Goal: Information Seeking & Learning: Learn about a topic

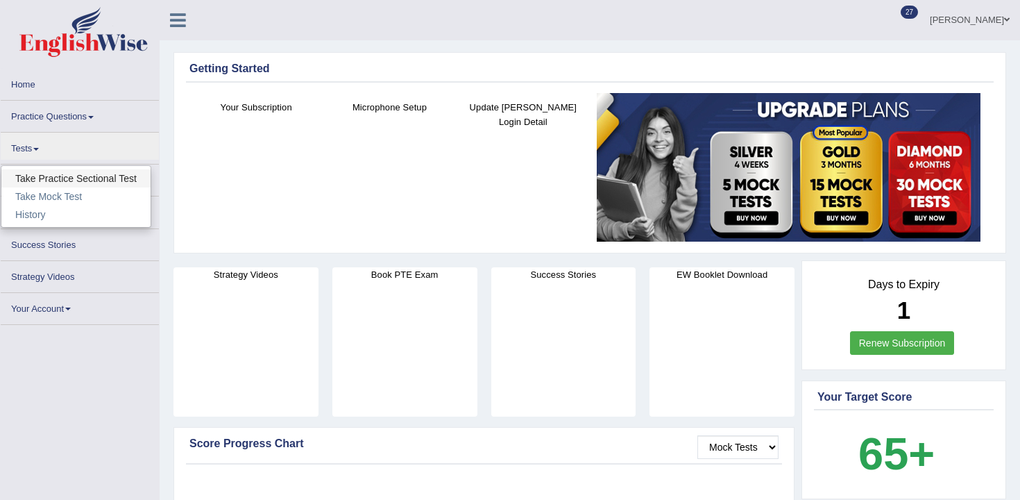
click at [49, 179] on link "Take Practice Sectional Test" at bounding box center [75, 178] width 149 height 18
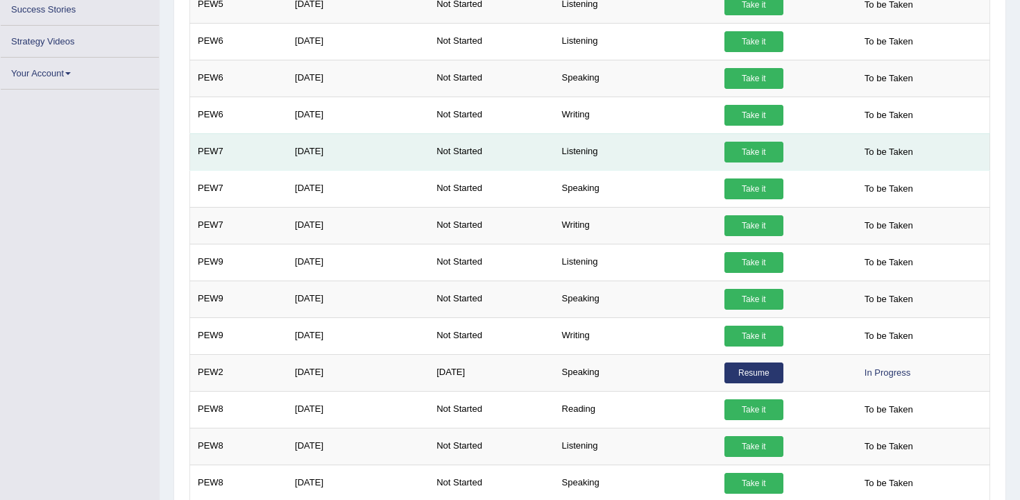
scroll to position [284, 0]
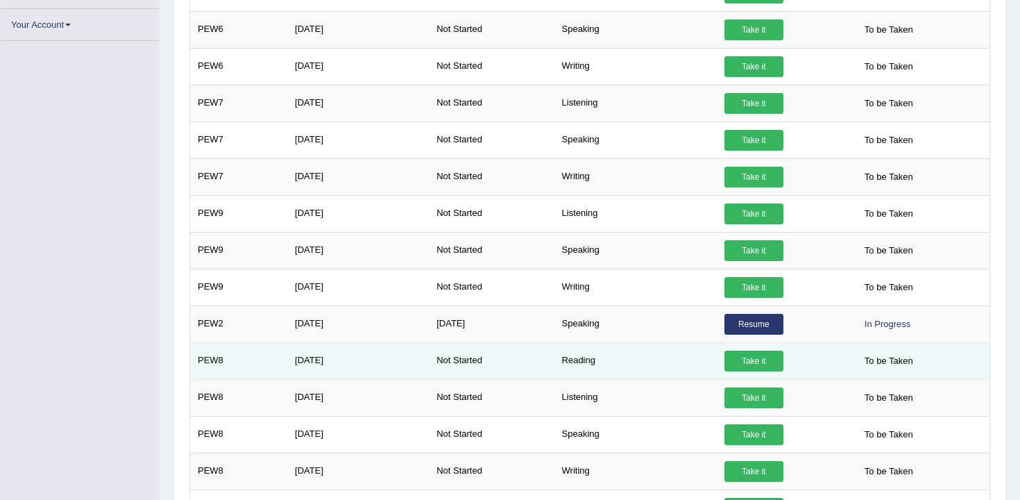
click at [757, 362] on link "Take it" at bounding box center [754, 361] width 59 height 21
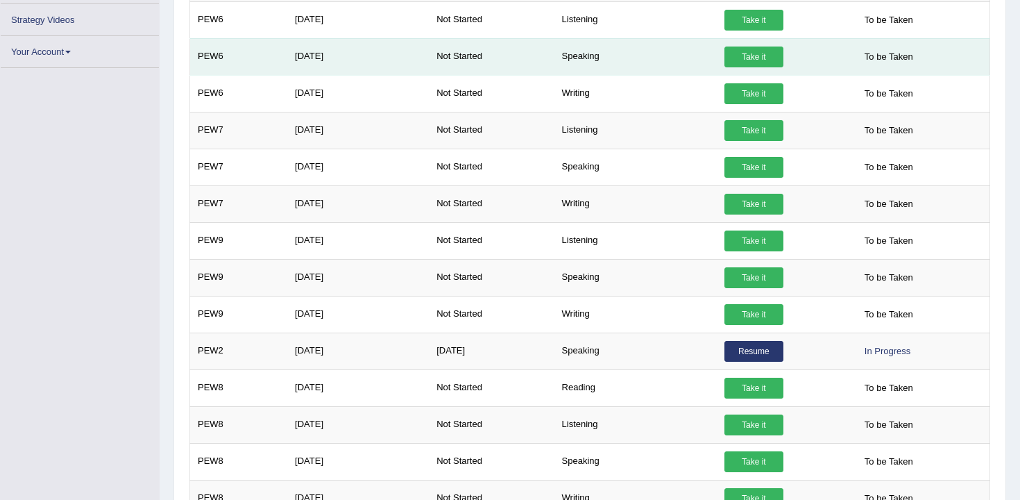
scroll to position [294, 0]
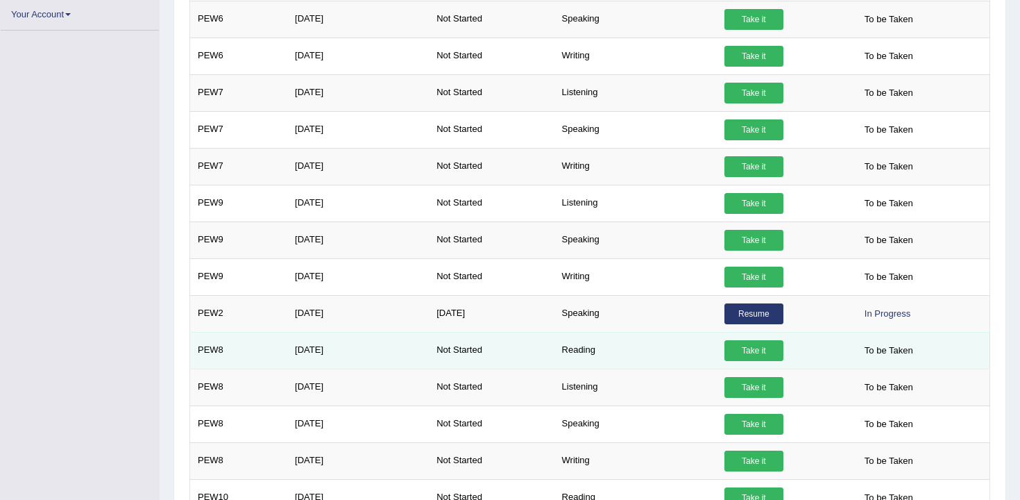
click at [745, 353] on link "Take it" at bounding box center [754, 350] width 59 height 21
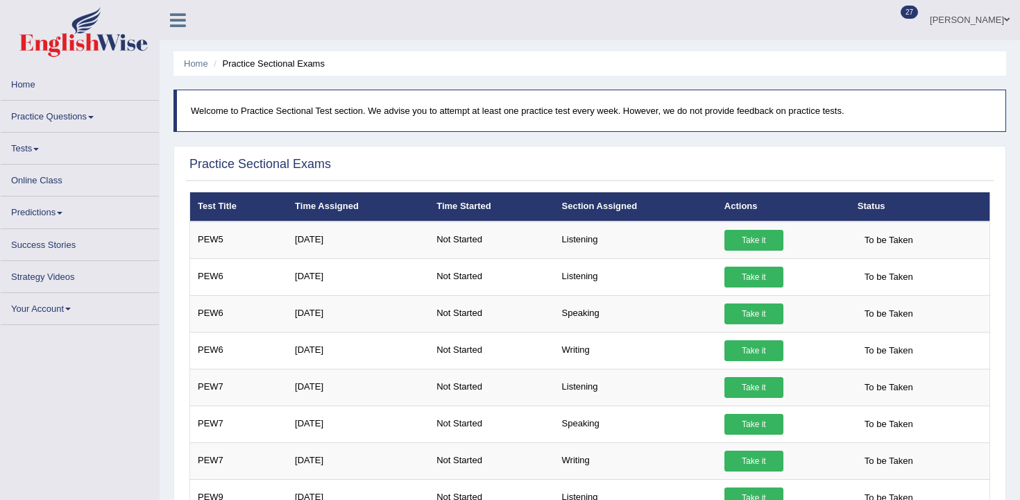
click at [47, 108] on link "Practice Questions" at bounding box center [80, 114] width 158 height 27
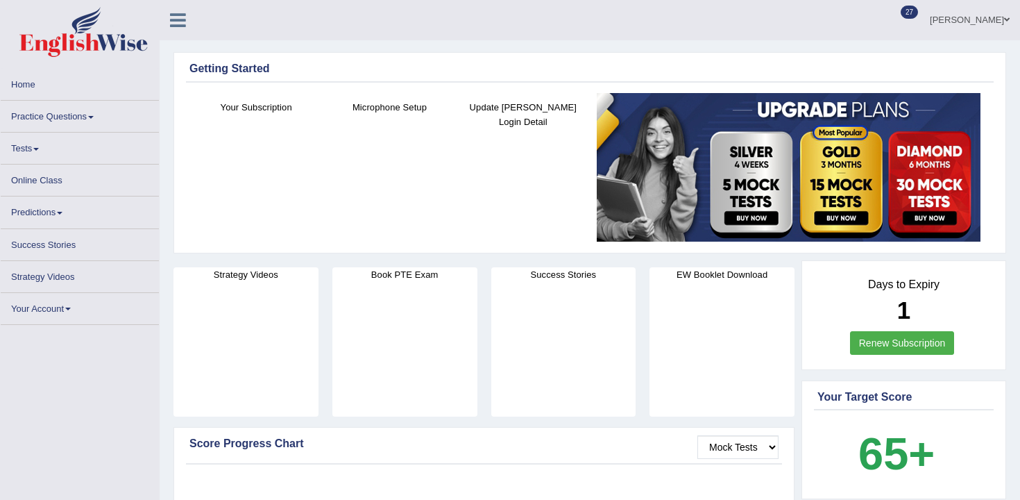
click at [61, 134] on link "Tests" at bounding box center [80, 146] width 158 height 27
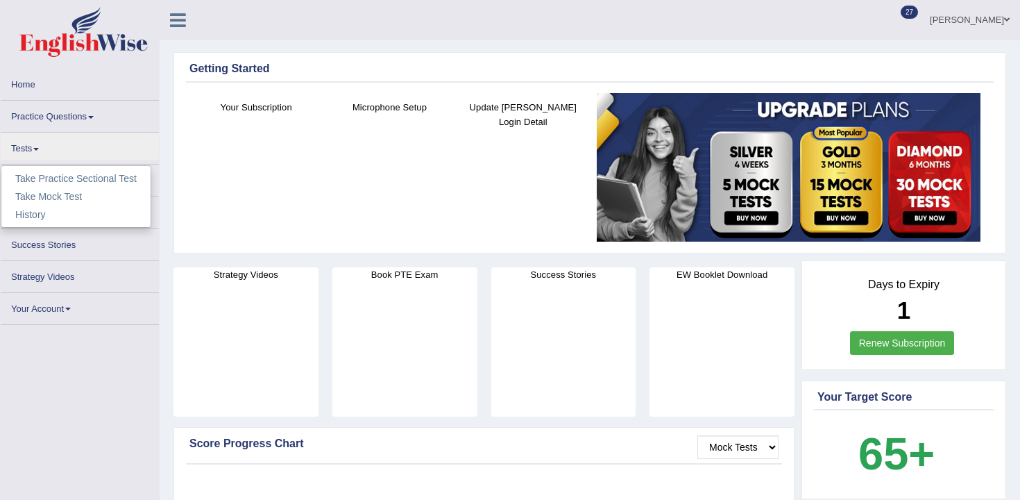
click at [79, 119] on link "Practice Questions" at bounding box center [80, 114] width 158 height 27
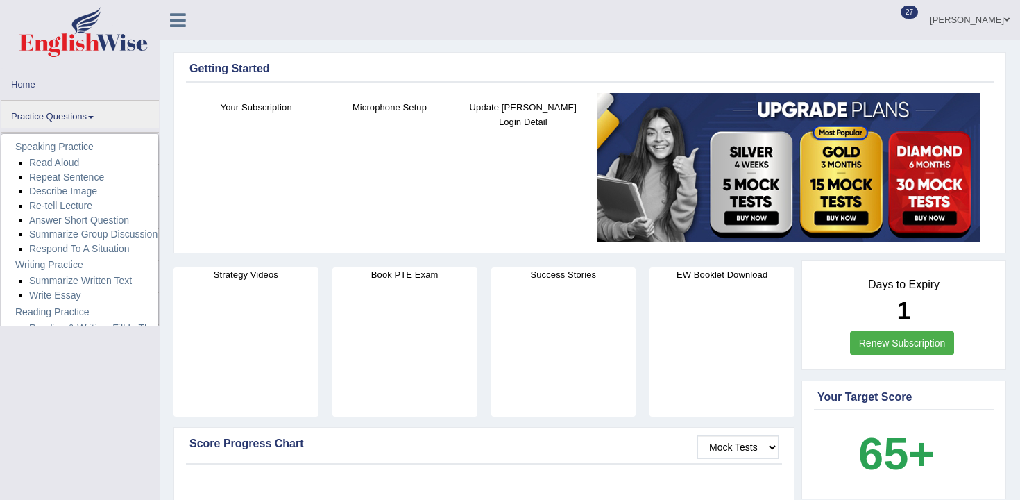
click at [78, 158] on link "Read Aloud" at bounding box center [54, 162] width 50 height 11
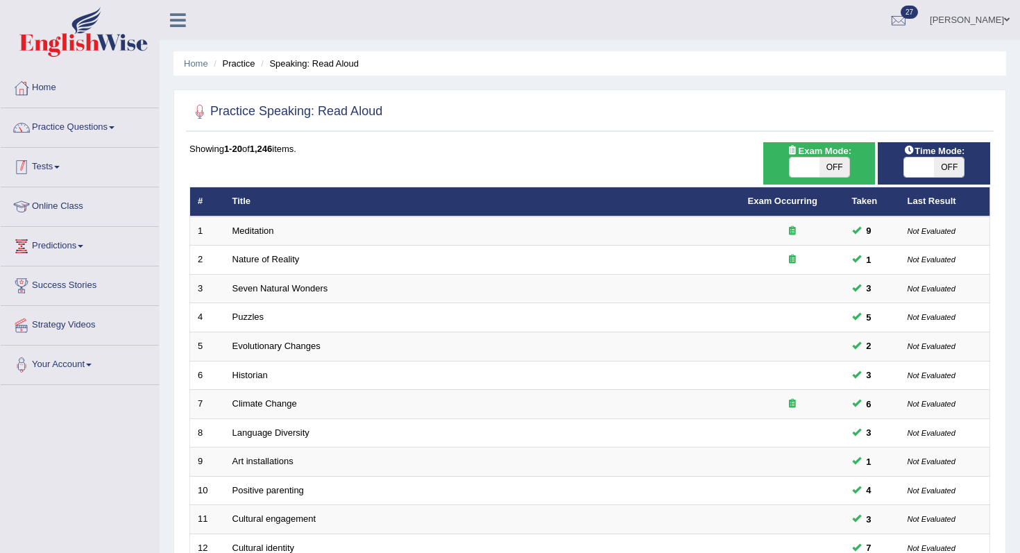
click at [83, 157] on link "Tests" at bounding box center [80, 165] width 158 height 35
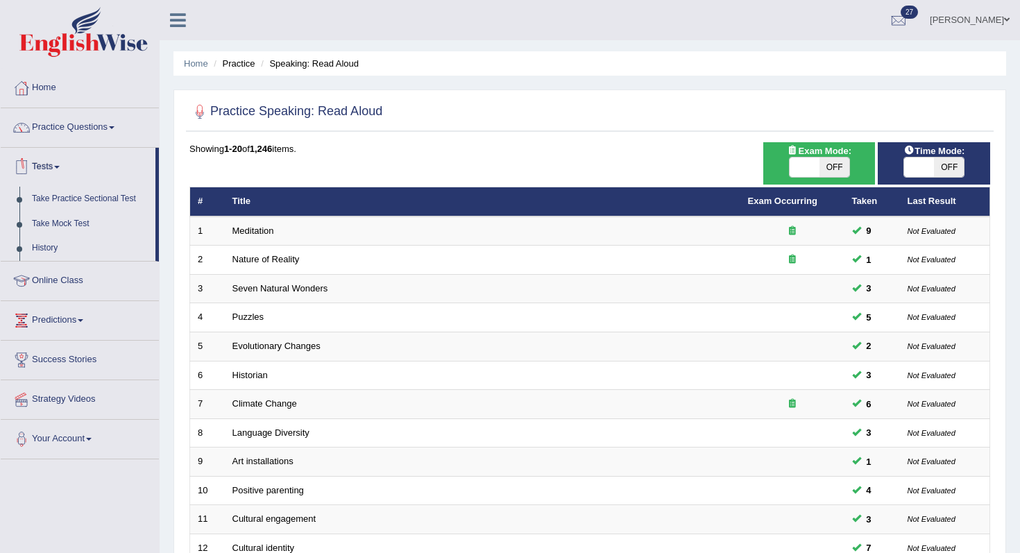
click at [83, 157] on link "Tests" at bounding box center [78, 165] width 155 height 35
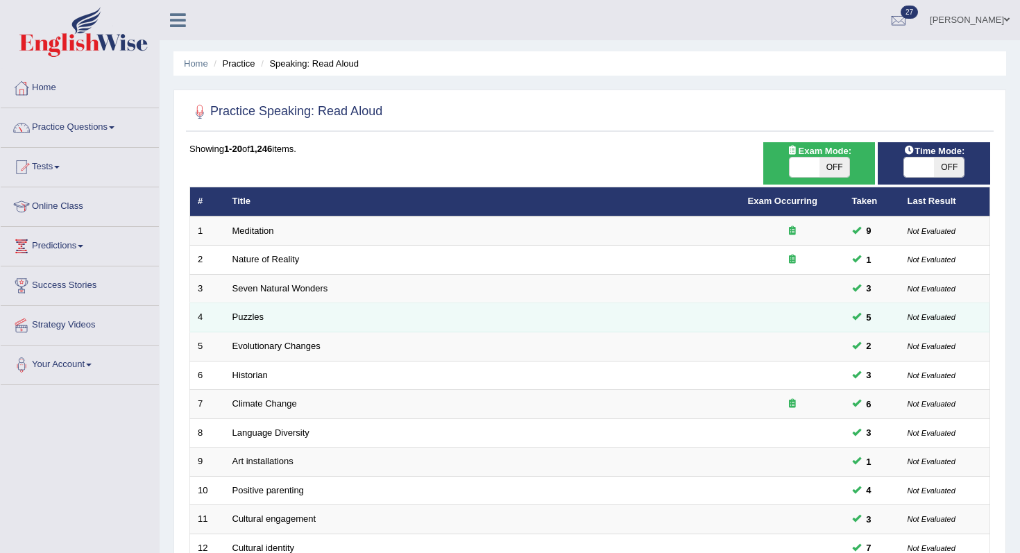
scroll to position [366, 0]
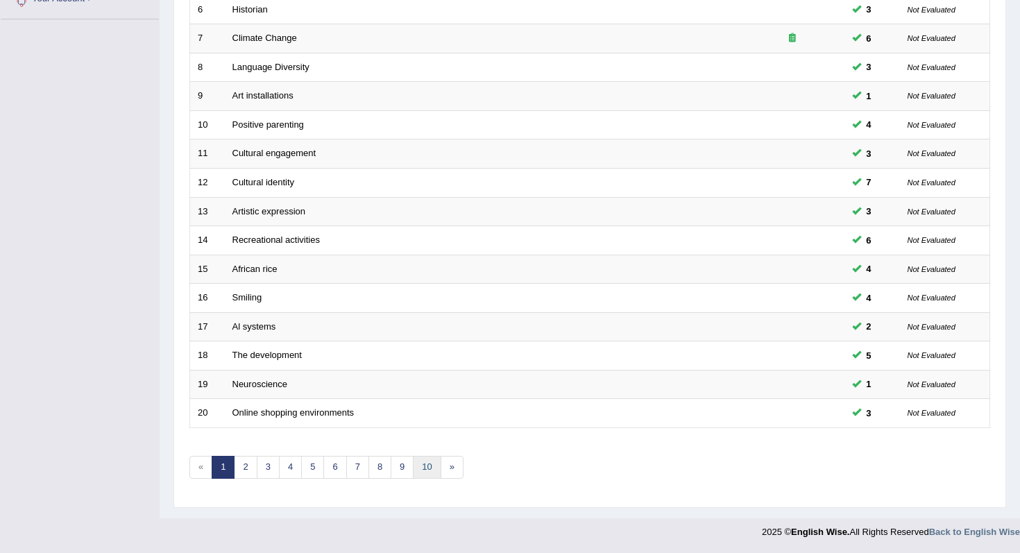
click at [421, 460] on link "10" at bounding box center [427, 467] width 28 height 23
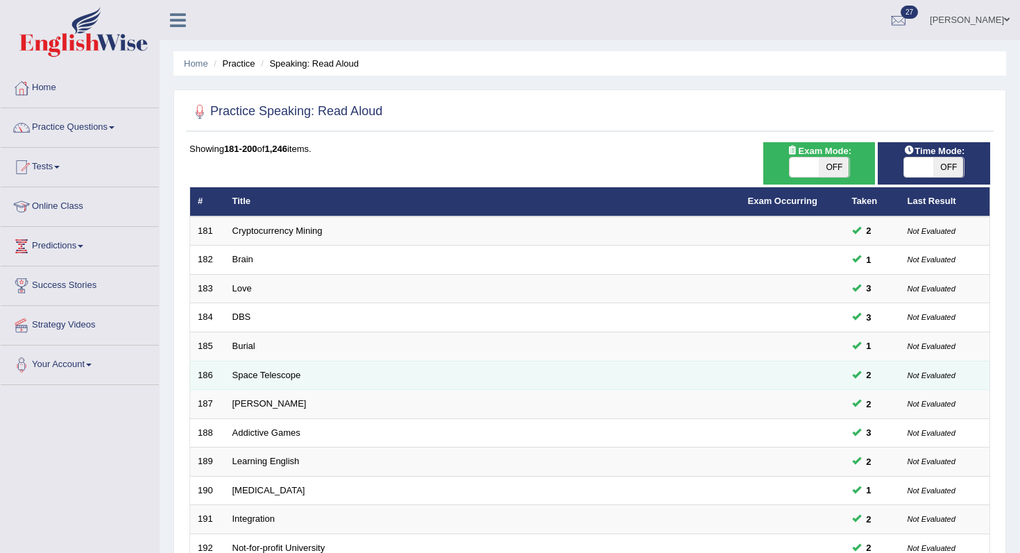
scroll to position [366, 0]
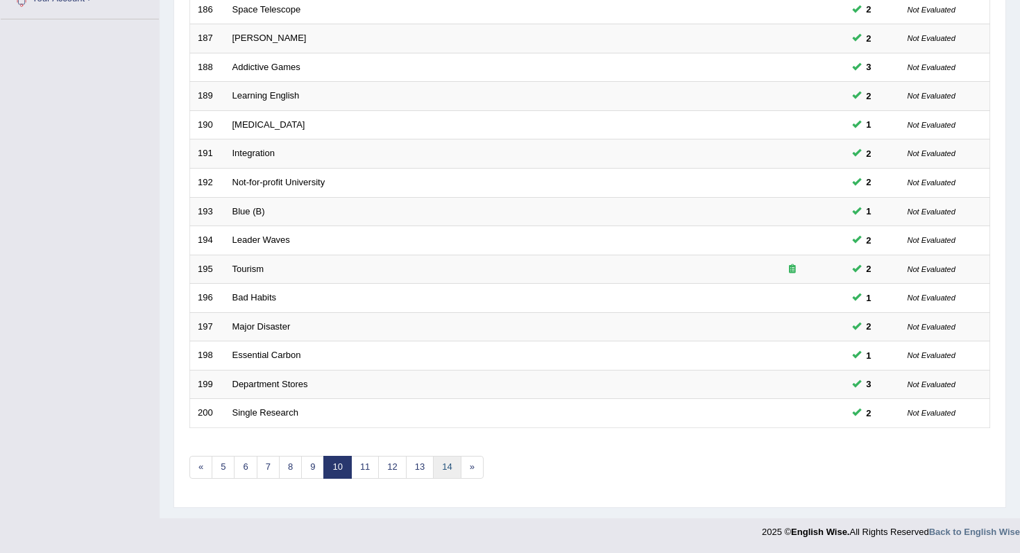
click at [446, 477] on link "14" at bounding box center [447, 467] width 28 height 23
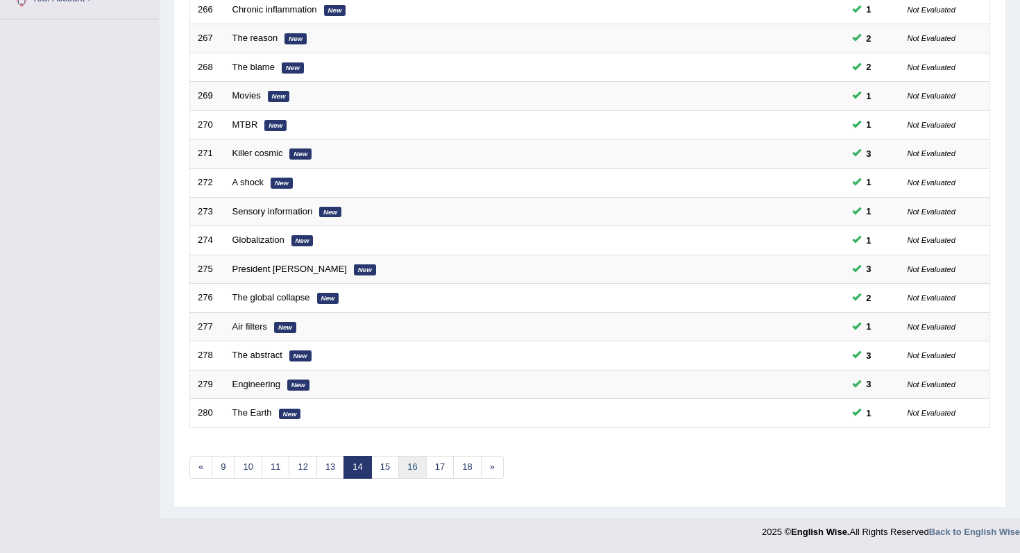
click at [413, 465] on link "16" at bounding box center [412, 467] width 28 height 23
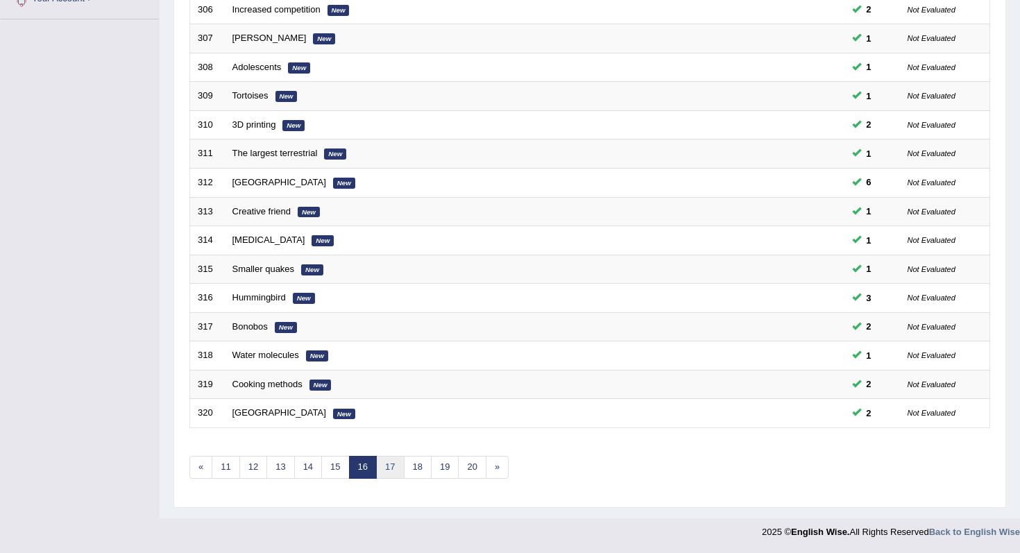
click at [389, 467] on link "17" at bounding box center [390, 467] width 28 height 23
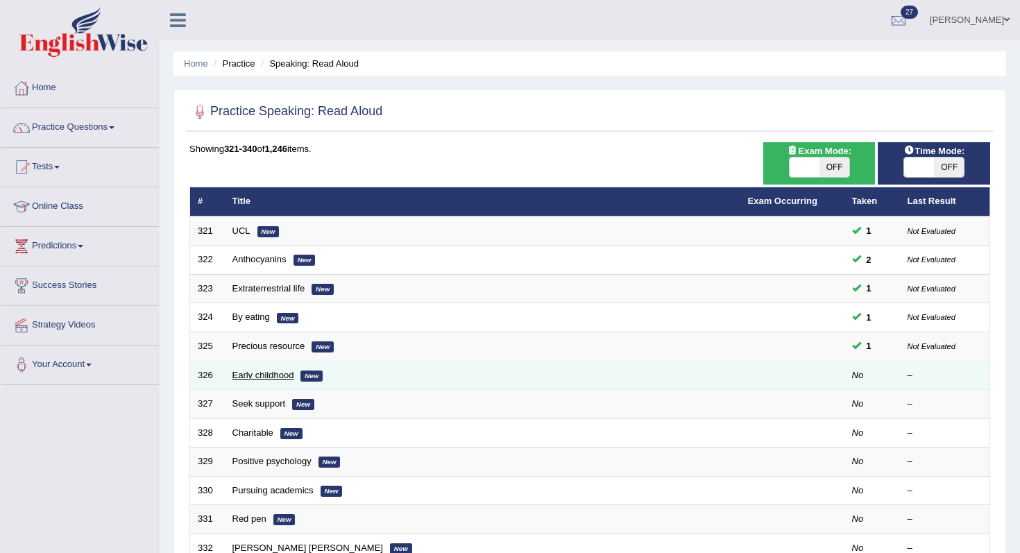
click at [274, 377] on link "Early childhood" at bounding box center [264, 375] width 62 height 10
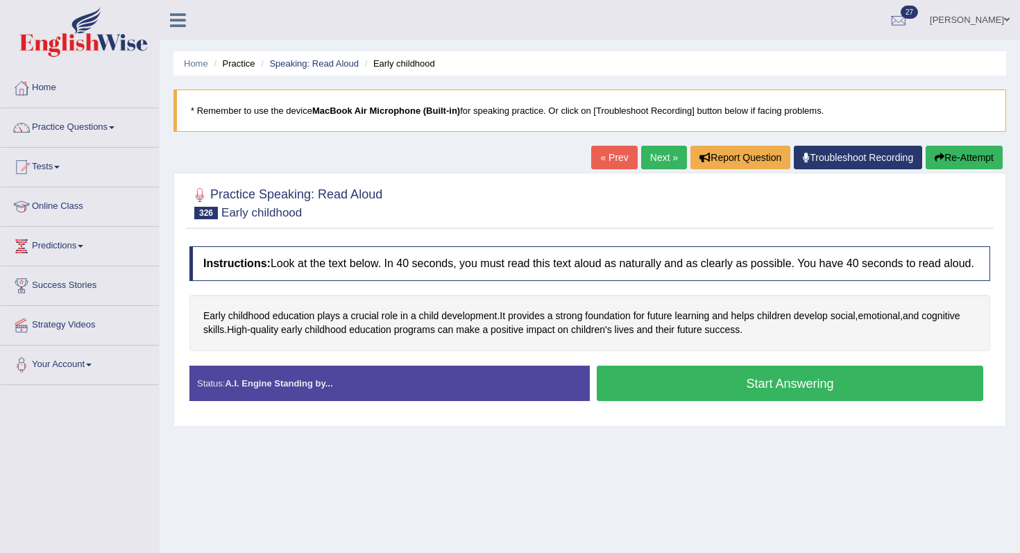
click at [662, 387] on button "Start Answering" at bounding box center [790, 383] width 387 height 35
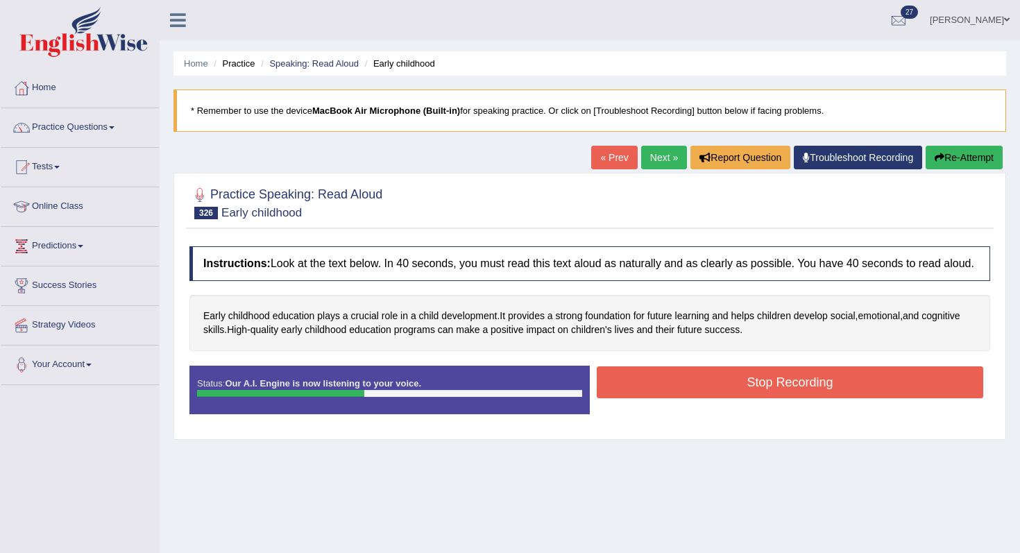
click at [678, 396] on button "Stop Recording" at bounding box center [790, 383] width 387 height 32
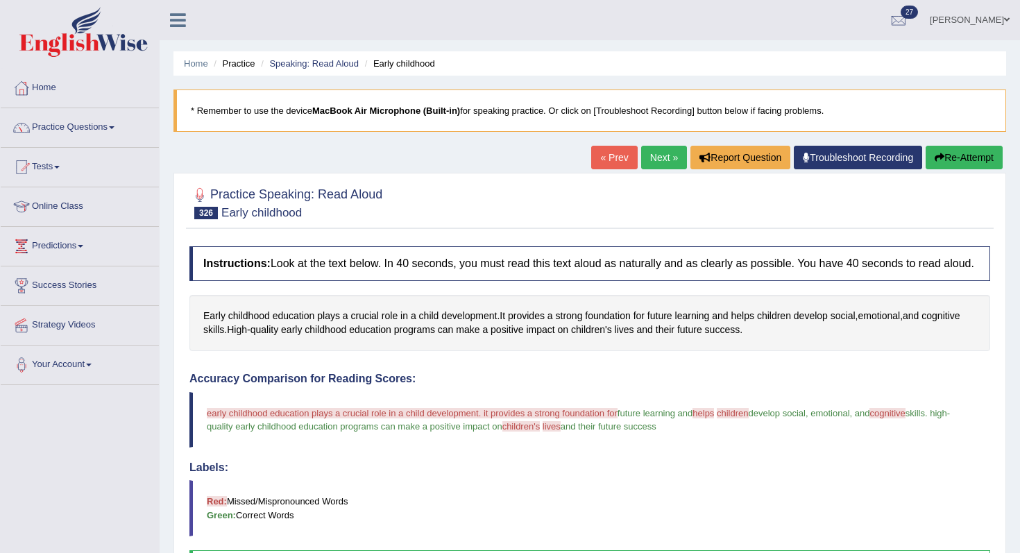
click at [975, 151] on button "Re-Attempt" at bounding box center [964, 158] width 77 height 24
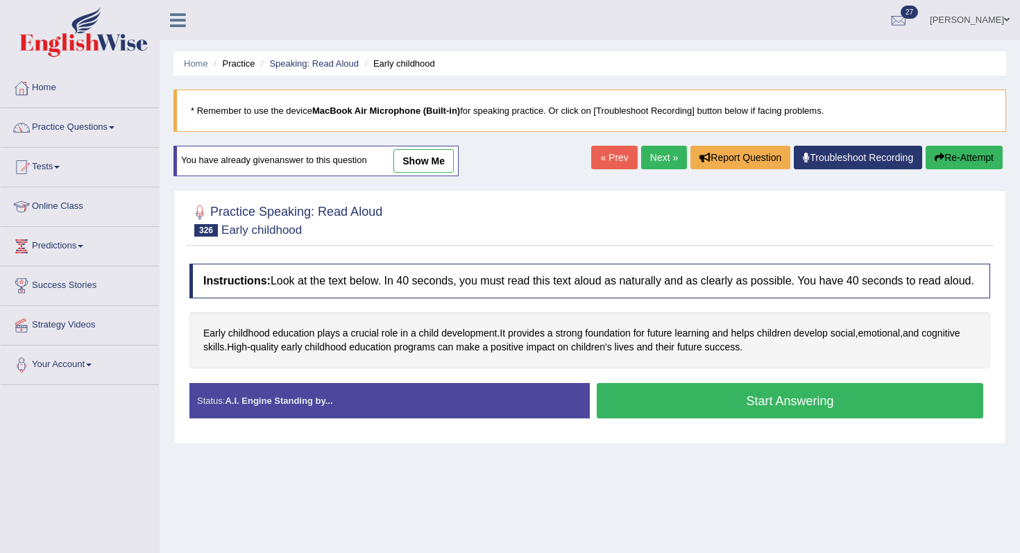
click at [668, 417] on button "Start Answering" at bounding box center [790, 400] width 387 height 35
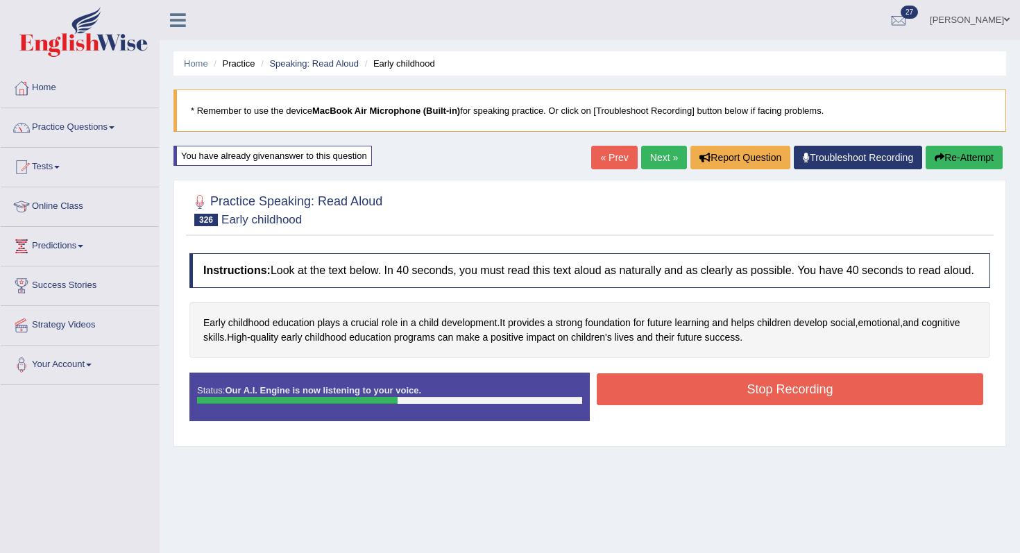
click at [695, 402] on button "Stop Recording" at bounding box center [790, 389] width 387 height 32
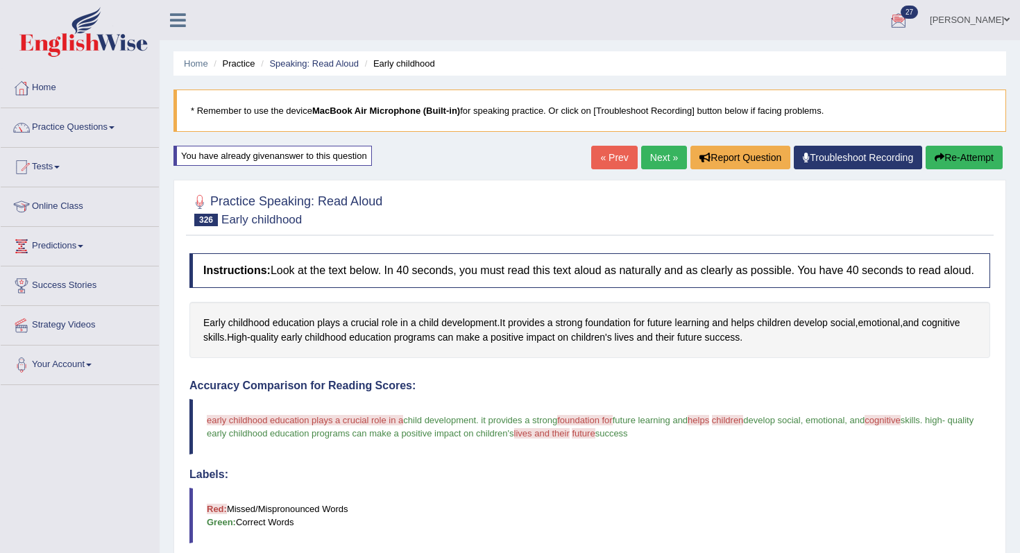
click at [979, 171] on div "« Prev Next » Report Question Troubleshoot Recording Re-Attempt" at bounding box center [798, 159] width 415 height 27
click at [978, 170] on div "« Prev Next » Report Question Troubleshoot Recording Re-Attempt" at bounding box center [798, 159] width 415 height 27
click at [972, 161] on button "Re-Attempt" at bounding box center [964, 158] width 77 height 24
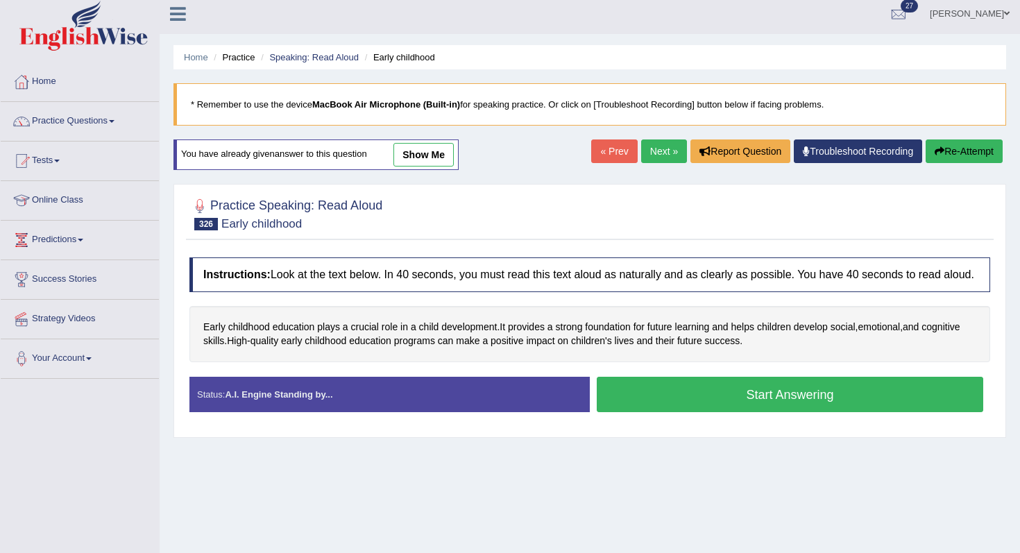
click at [612, 405] on button "Start Answering" at bounding box center [790, 394] width 387 height 35
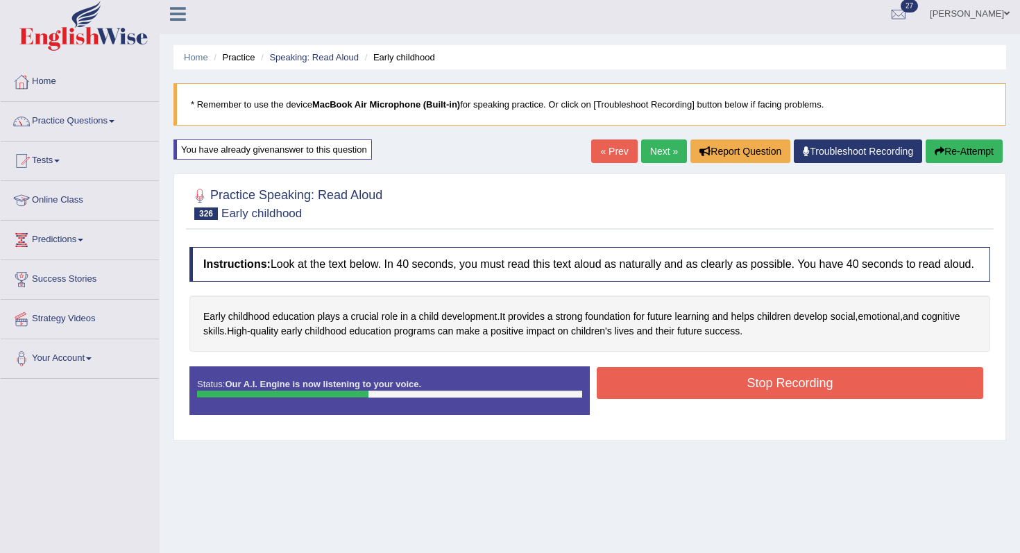
click at [706, 399] on button "Stop Recording" at bounding box center [790, 383] width 387 height 32
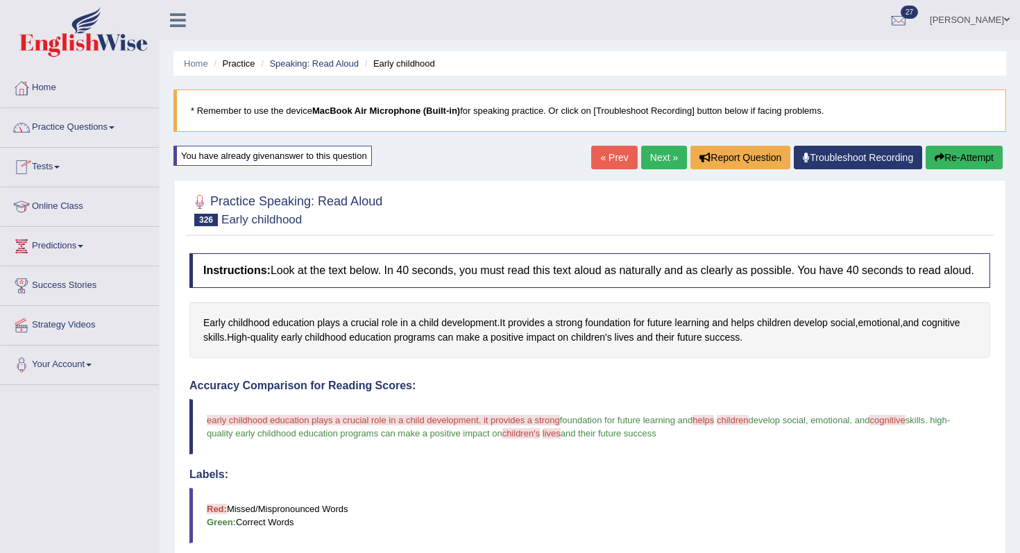
click at [97, 123] on link "Practice Questions" at bounding box center [80, 125] width 158 height 35
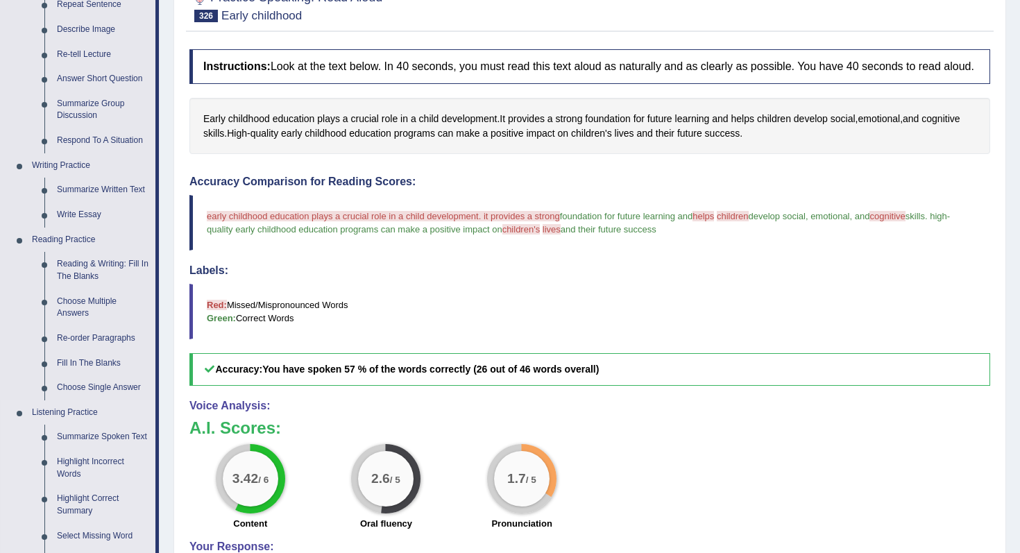
scroll to position [320, 0]
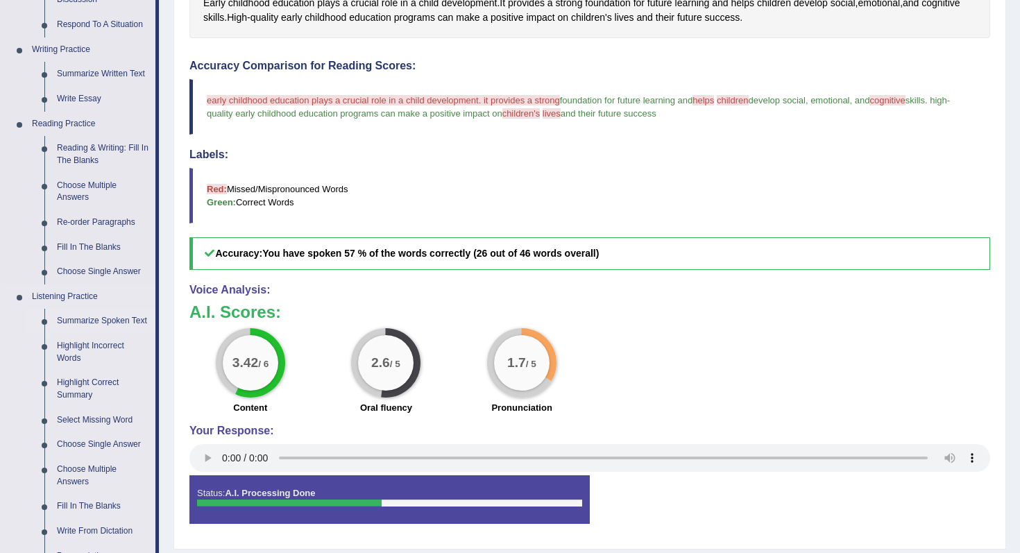
click at [87, 323] on link "Summarize Spoken Text" at bounding box center [103, 321] width 105 height 25
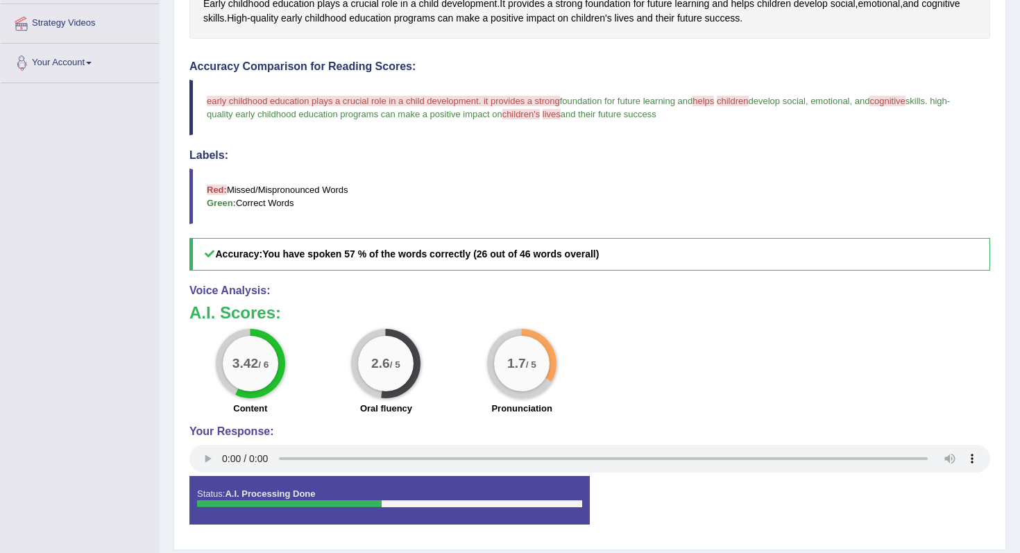
scroll to position [374, 0]
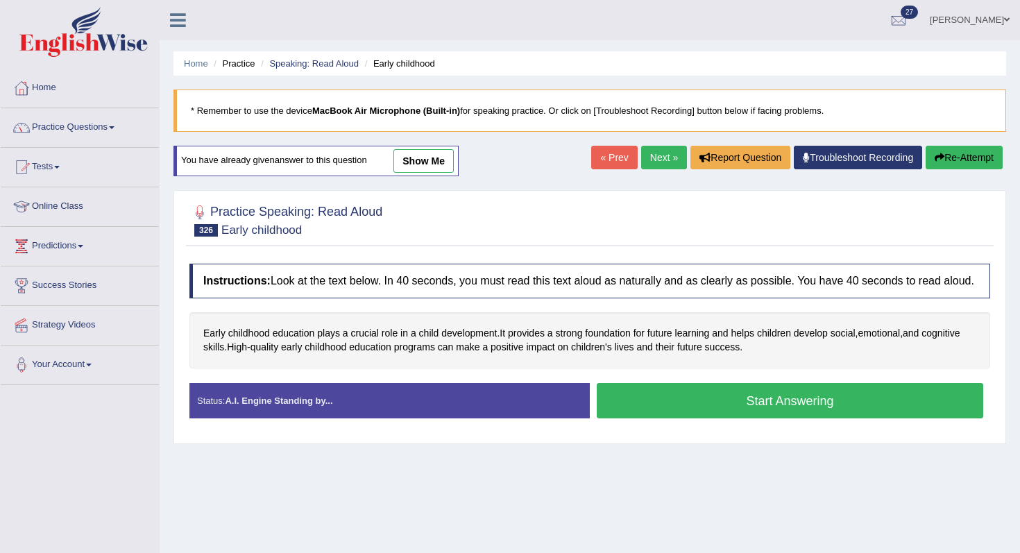
click at [964, 157] on button "Re-Attempt" at bounding box center [964, 158] width 77 height 24
click at [755, 419] on button "Start Answering" at bounding box center [790, 400] width 387 height 35
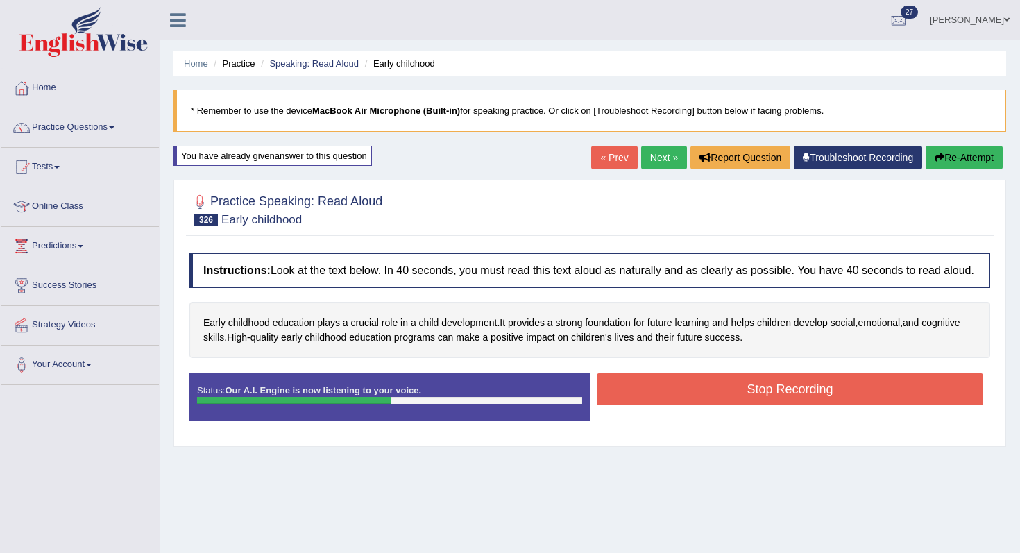
click at [746, 403] on button "Stop Recording" at bounding box center [790, 389] width 387 height 32
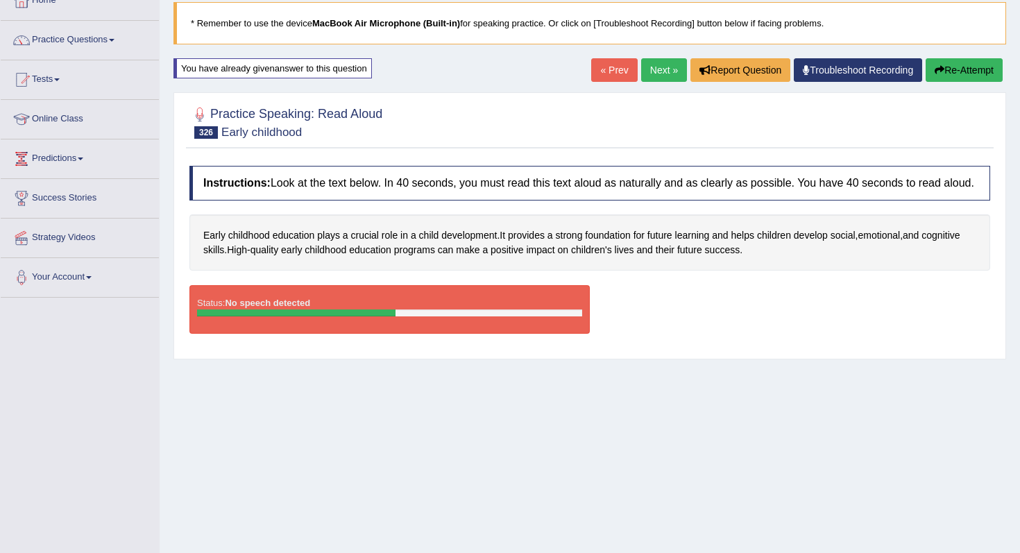
scroll to position [15, 0]
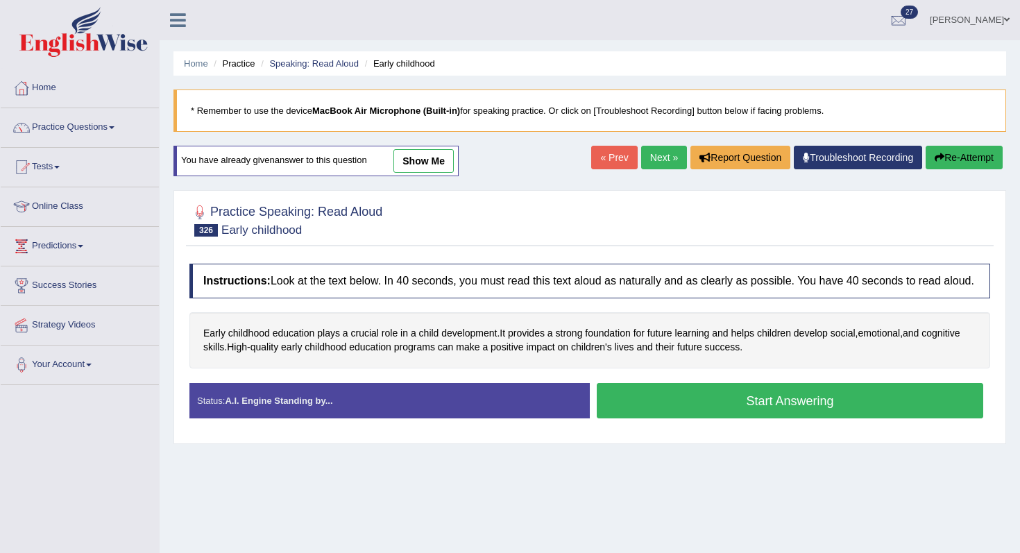
click at [480, 83] on div "Home Practice Speaking: Read Aloud Early childhood * Remember to use the device…" at bounding box center [590, 347] width 861 height 694
click at [90, 118] on link "Practice Questions" at bounding box center [80, 125] width 158 height 35
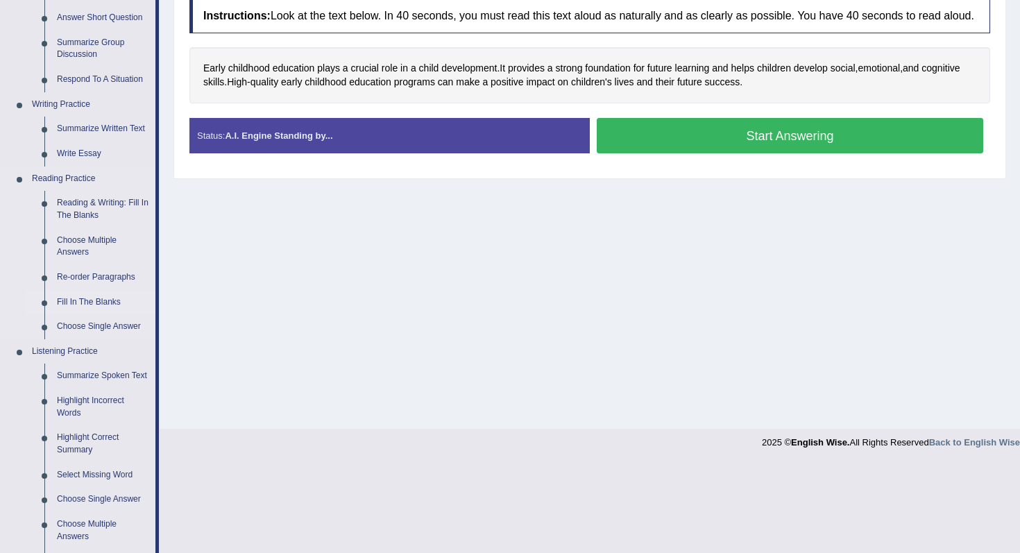
scroll to position [307, 0]
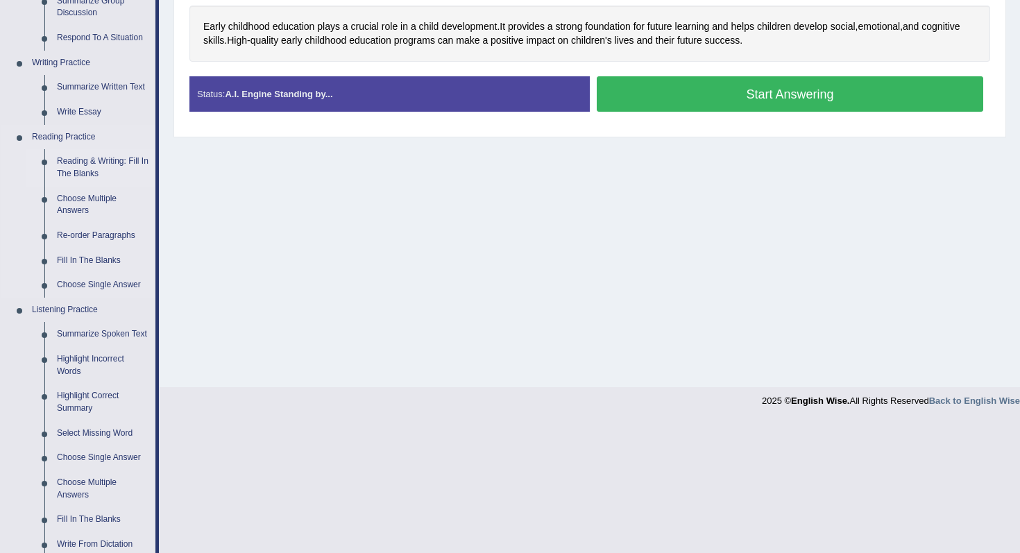
click at [82, 167] on link "Reading & Writing: Fill In The Blanks" at bounding box center [103, 167] width 105 height 37
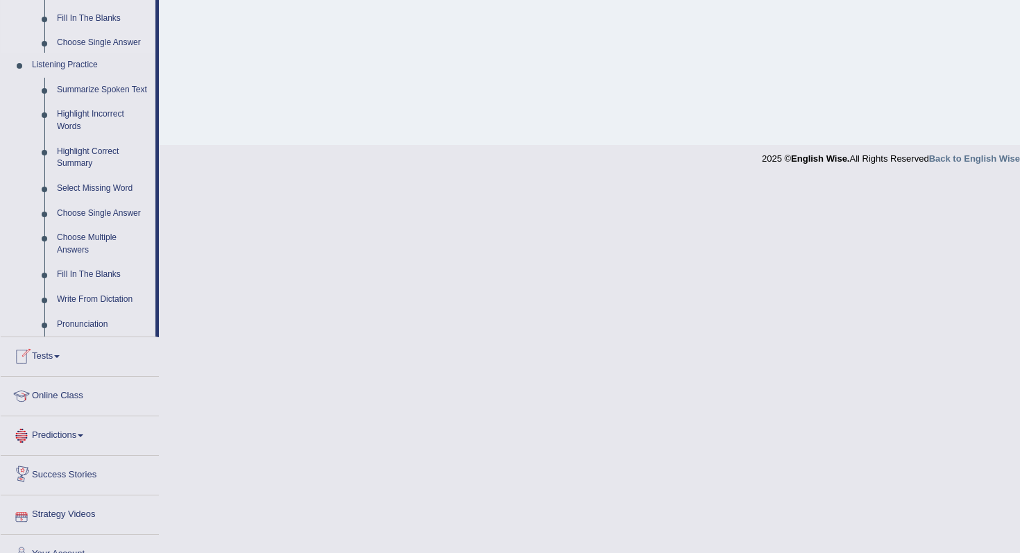
scroll to position [586, 0]
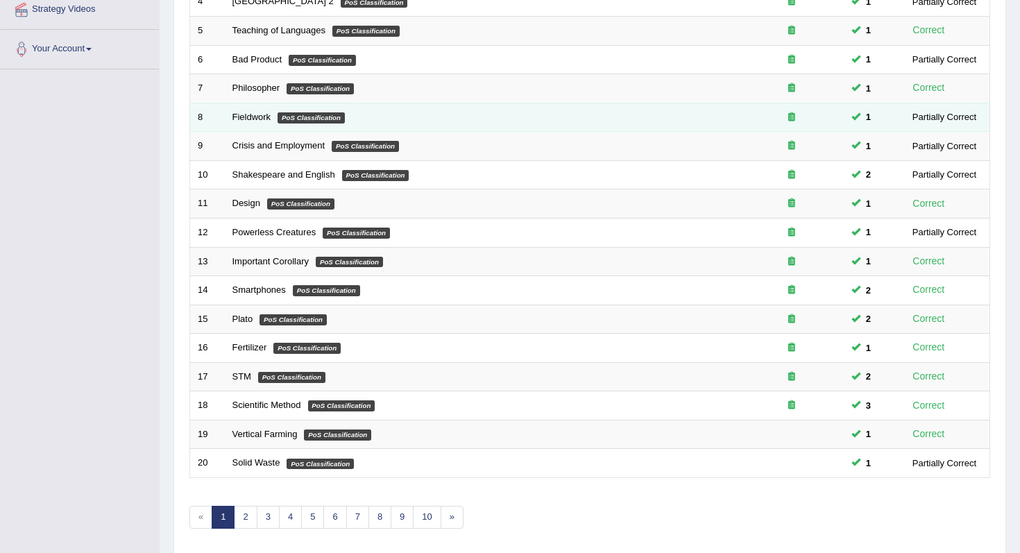
scroll to position [366, 0]
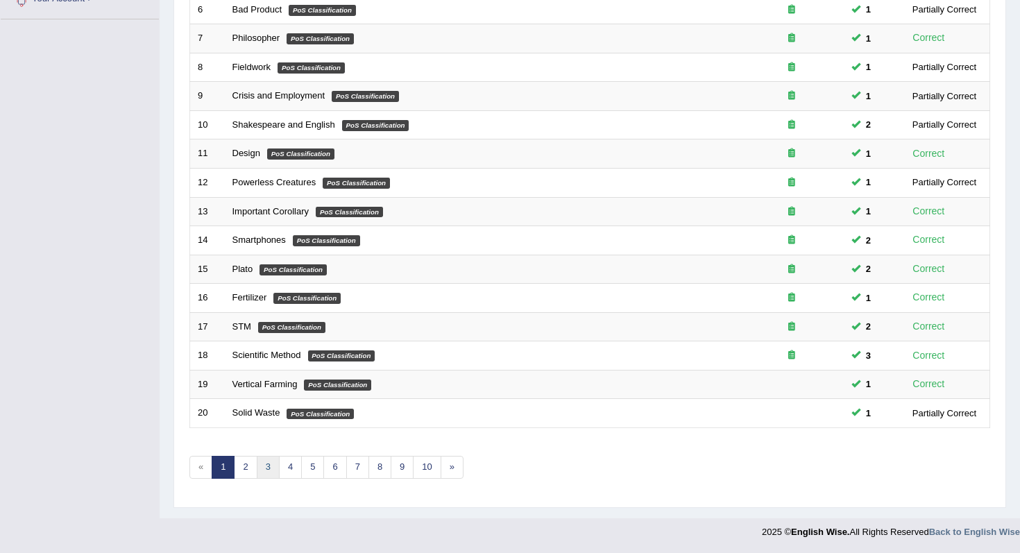
click at [269, 467] on link "3" at bounding box center [268, 467] width 23 height 23
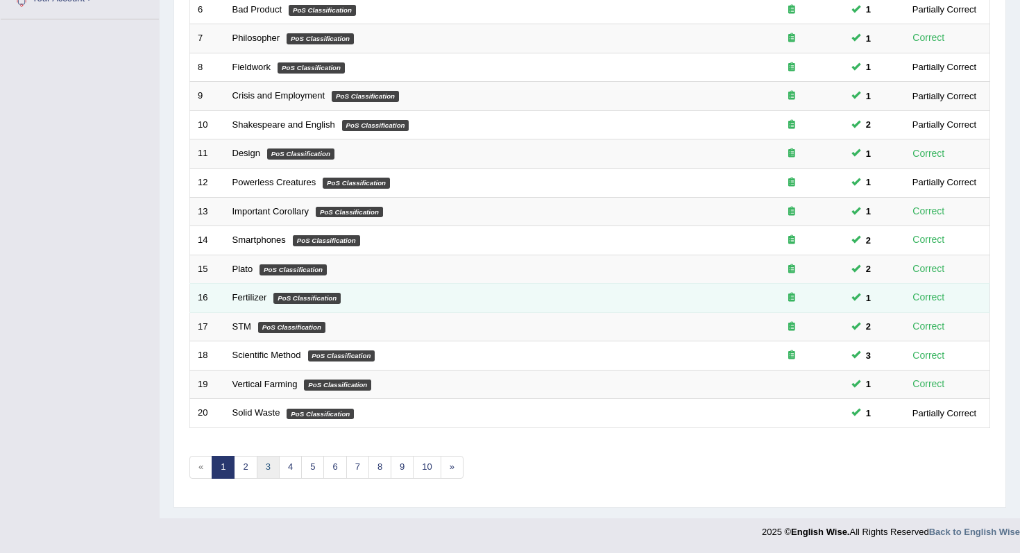
scroll to position [342, 0]
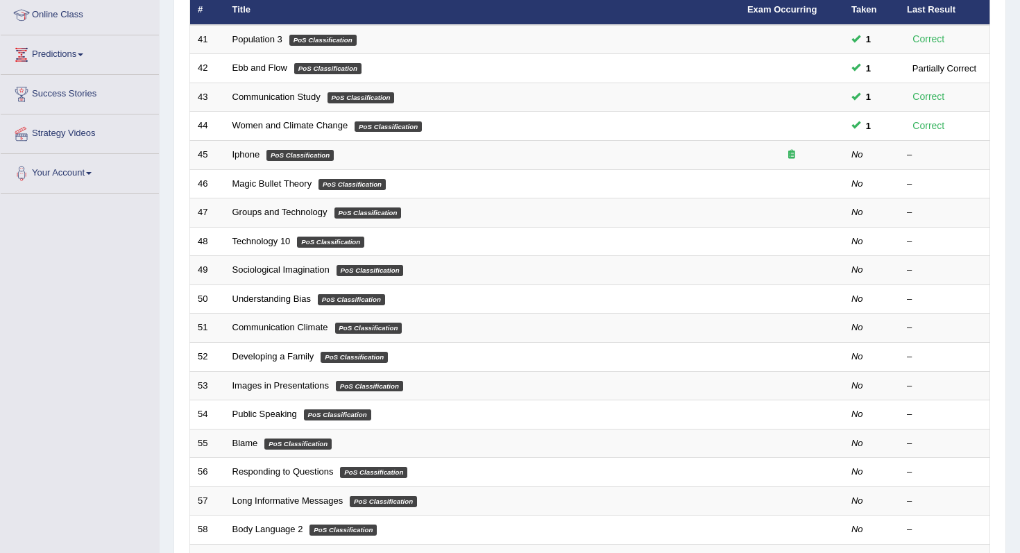
scroll to position [168, 0]
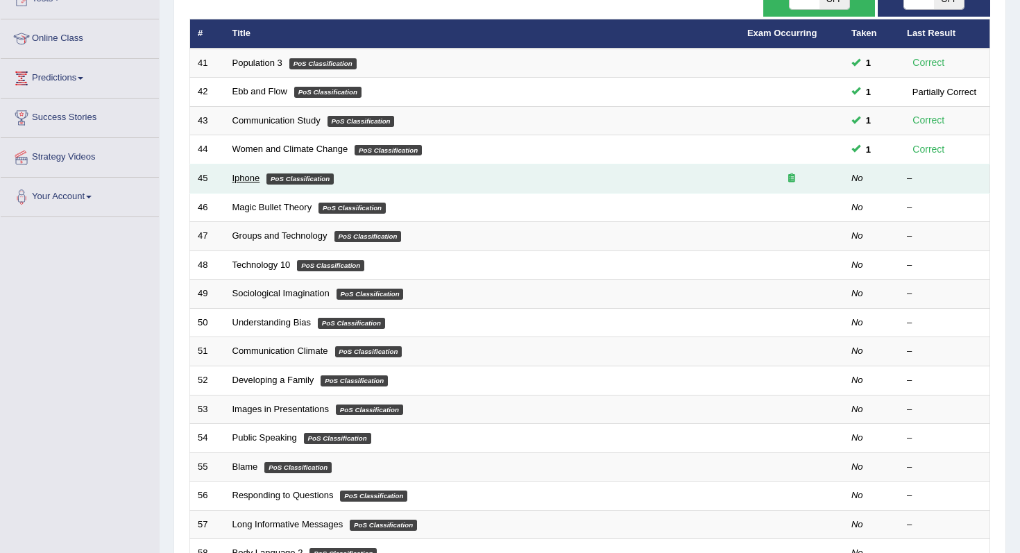
click at [248, 180] on link "Iphone" at bounding box center [247, 178] width 28 height 10
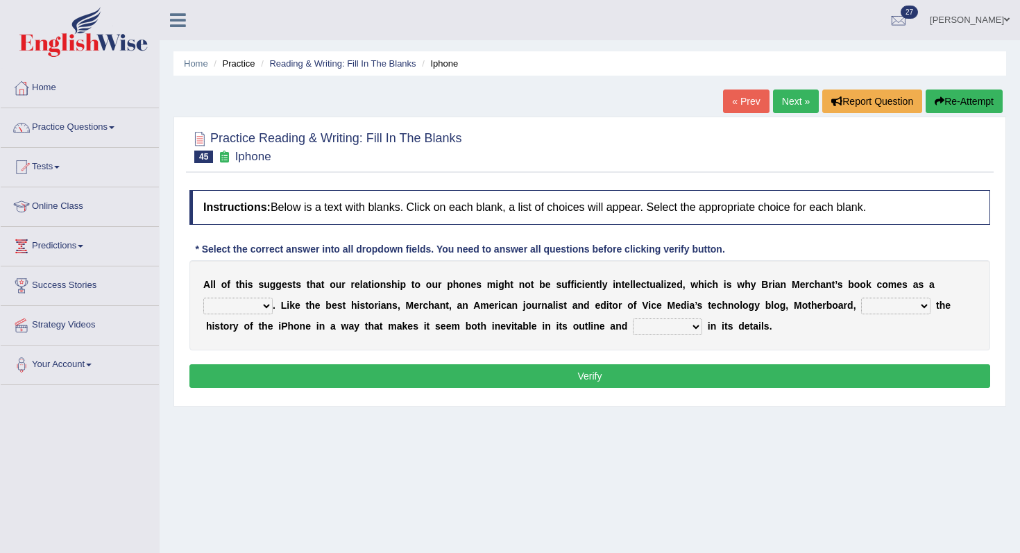
click at [267, 316] on div "A l l o f t h i s s u g g e s t s t h a t o u r r e l a t i o n s h i p t o o u…" at bounding box center [590, 305] width 801 height 90
click at [224, 308] on select "privilege relief demotion flash" at bounding box center [237, 306] width 69 height 17
click at [234, 306] on select "privilege relief demotion flash" at bounding box center [237, 306] width 69 height 17
click at [249, 312] on select "privilege relief demotion flash" at bounding box center [237, 306] width 69 height 17
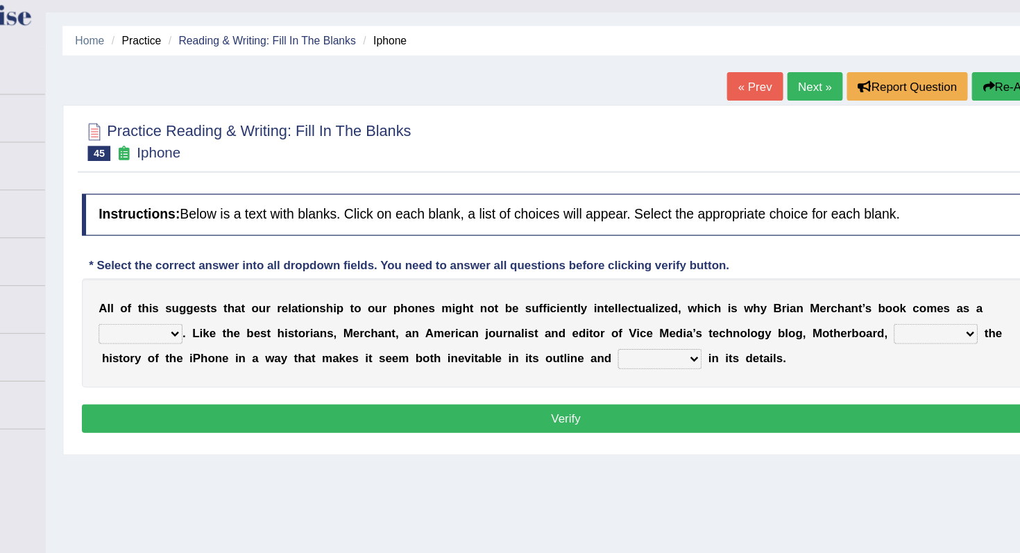
click at [219, 303] on select "privilege relief demotion flash" at bounding box center [237, 306] width 69 height 17
select select "privilege"
click at [203, 298] on select "privilege relief demotion flash" at bounding box center [237, 306] width 69 height 17
click at [886, 308] on select "enriches unpacks detours contorts" at bounding box center [895, 306] width 69 height 17
select select "enriches"
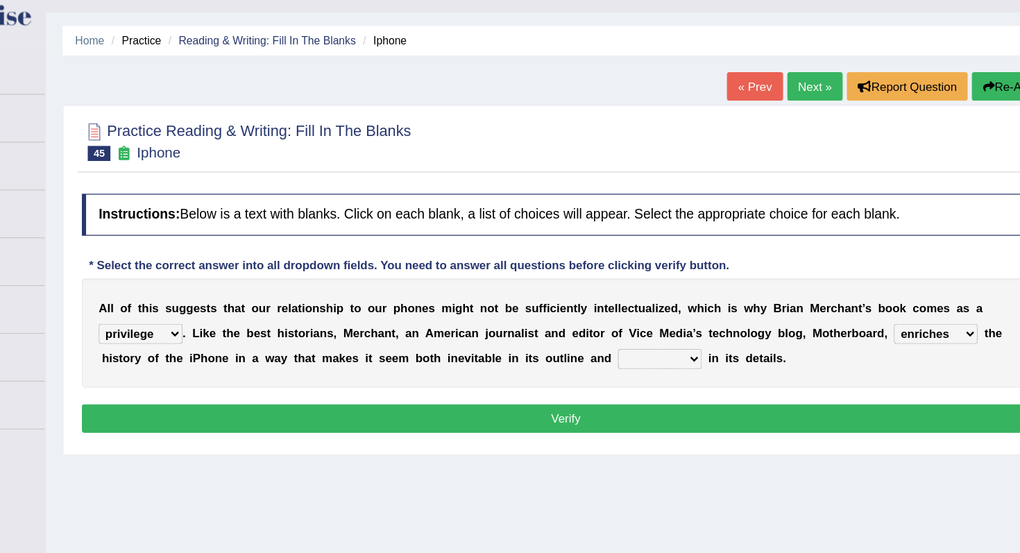
click at [862, 298] on select "enriches unpacks detours contorts" at bounding box center [895, 306] width 69 height 17
click at [651, 332] on select "surprises surprised surprising surprise" at bounding box center [667, 327] width 69 height 17
click at [651, 328] on select "surprises surprised surprising surprise" at bounding box center [667, 327] width 69 height 17
select select "surprises"
click at [633, 319] on select "surprises surprised surprising surprise" at bounding box center [667, 327] width 69 height 17
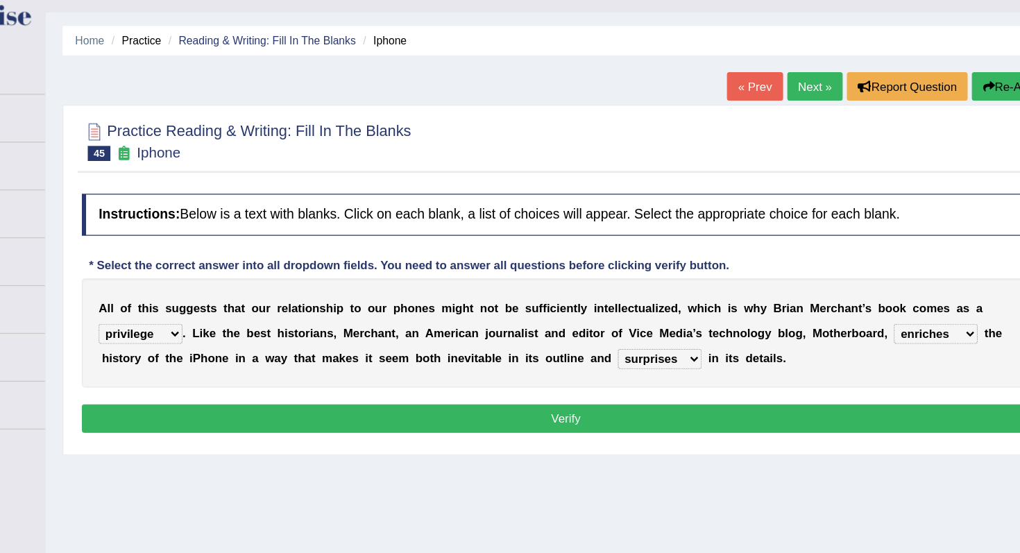
click at [652, 381] on button "Verify" at bounding box center [590, 376] width 801 height 24
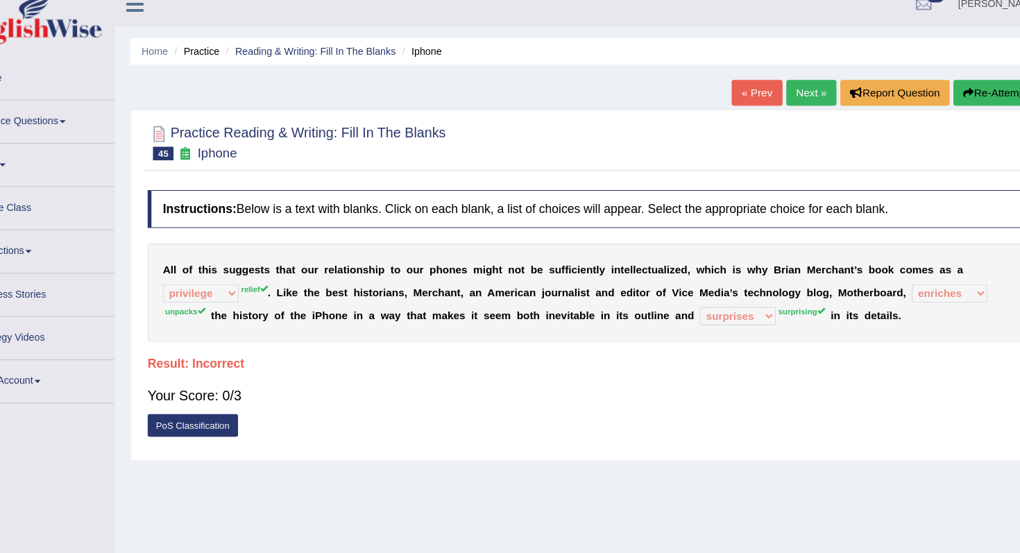
click at [966, 103] on button "Re-Attempt" at bounding box center [964, 102] width 77 height 24
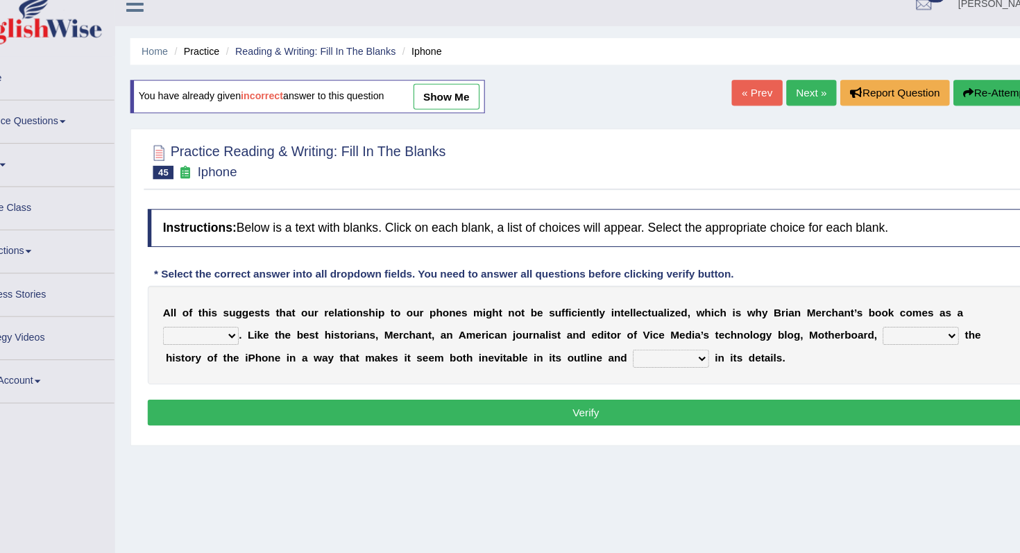
click at [239, 323] on select "privilege relief demotion flash" at bounding box center [237, 323] width 69 height 17
select select "relief"
click at [203, 315] on select "privilege relief demotion flash" at bounding box center [237, 323] width 69 height 17
click at [884, 333] on div "A l l o f t h i s s u g g e s t s t h a t o u r r e l a t i o n s h i p t o o u…" at bounding box center [590, 323] width 801 height 90
click at [870, 326] on select "enriches unpacks detours contorts" at bounding box center [895, 323] width 69 height 17
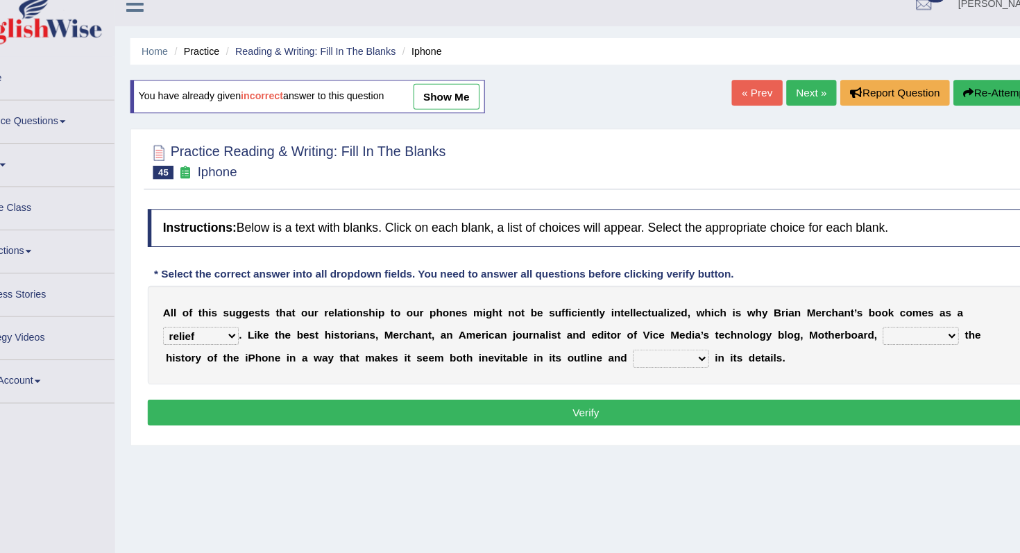
select select "unpacks"
click at [862, 315] on select "enriches unpacks detours contorts" at bounding box center [895, 323] width 69 height 17
click at [904, 322] on select "enriches unpacks detours contorts" at bounding box center [895, 323] width 69 height 17
click at [659, 346] on select "surprises surprised surprising surprise" at bounding box center [667, 344] width 69 height 17
select select "surprising"
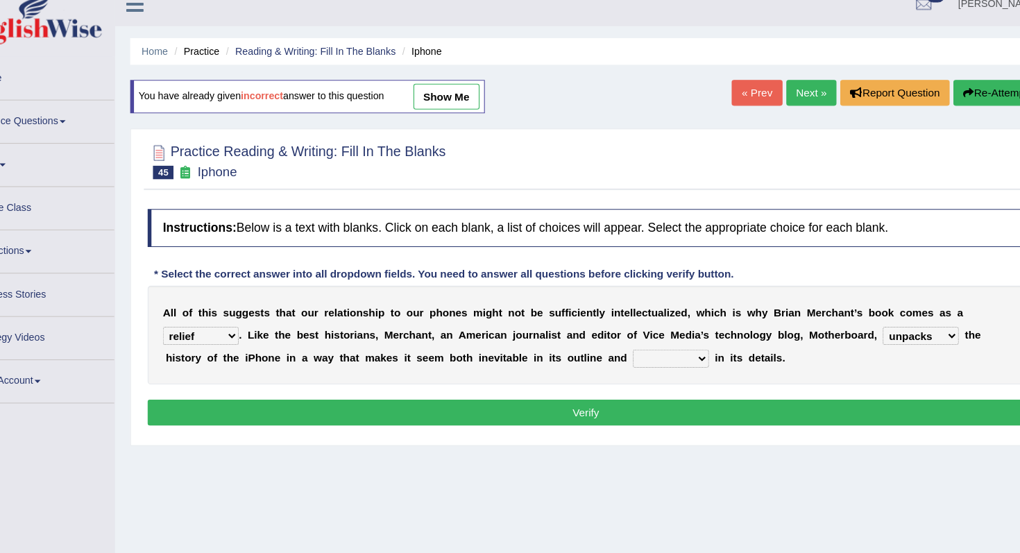
click at [633, 336] on select "surprises surprised surprising surprise" at bounding box center [667, 344] width 69 height 17
click at [655, 390] on button "Verify" at bounding box center [590, 394] width 801 height 24
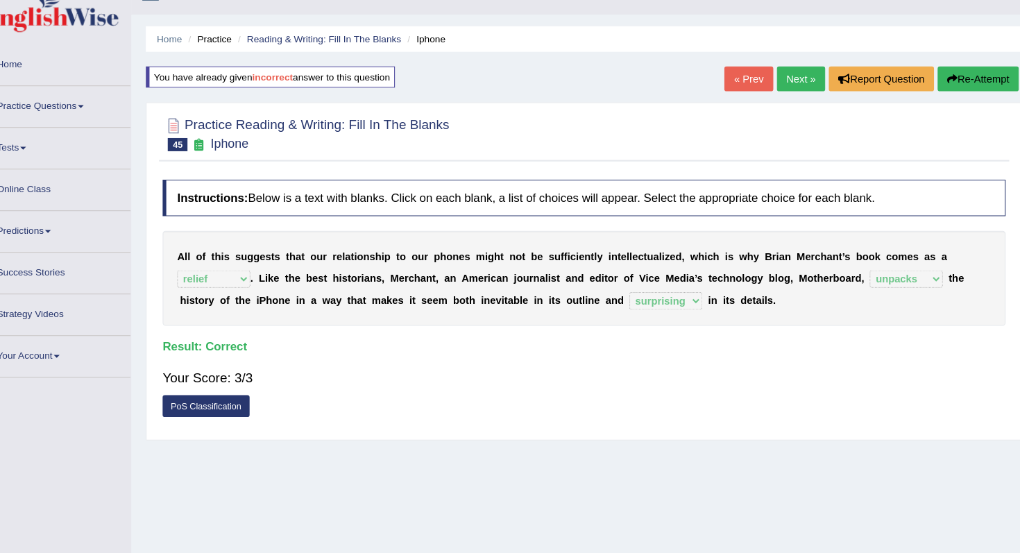
click at [788, 104] on link "Next »" at bounding box center [796, 102] width 46 height 24
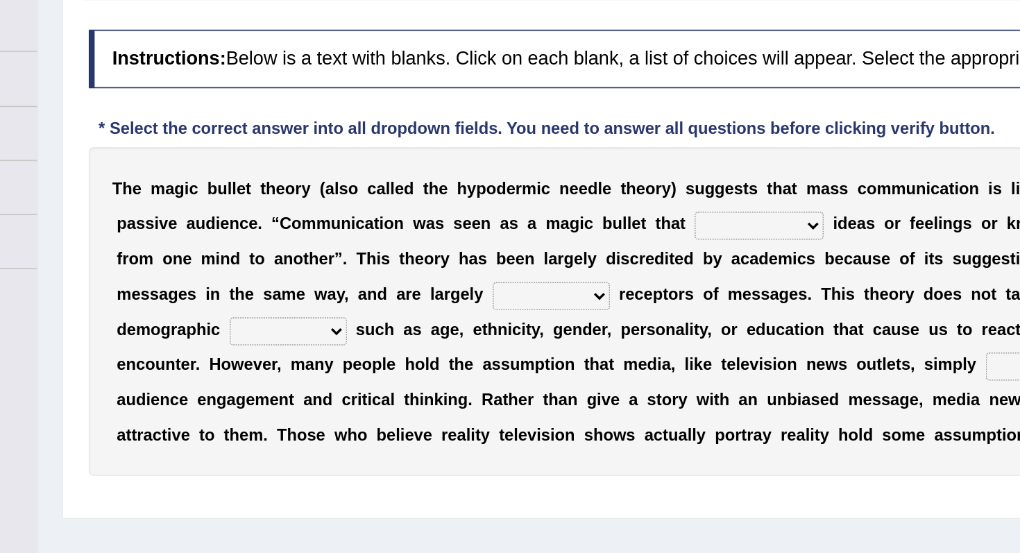
scroll to position [22, 0]
